Goal: Task Accomplishment & Management: Use online tool/utility

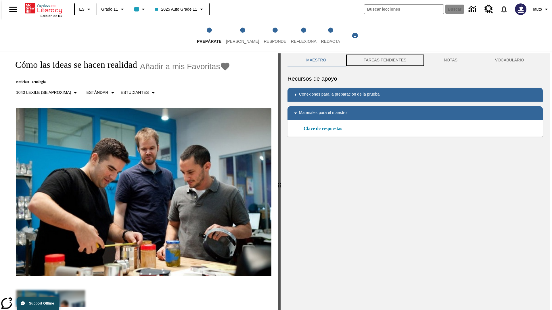
click at [384, 60] on button "TAREAS PENDIENTES" at bounding box center [385, 60] width 80 height 14
